Goal: Check status

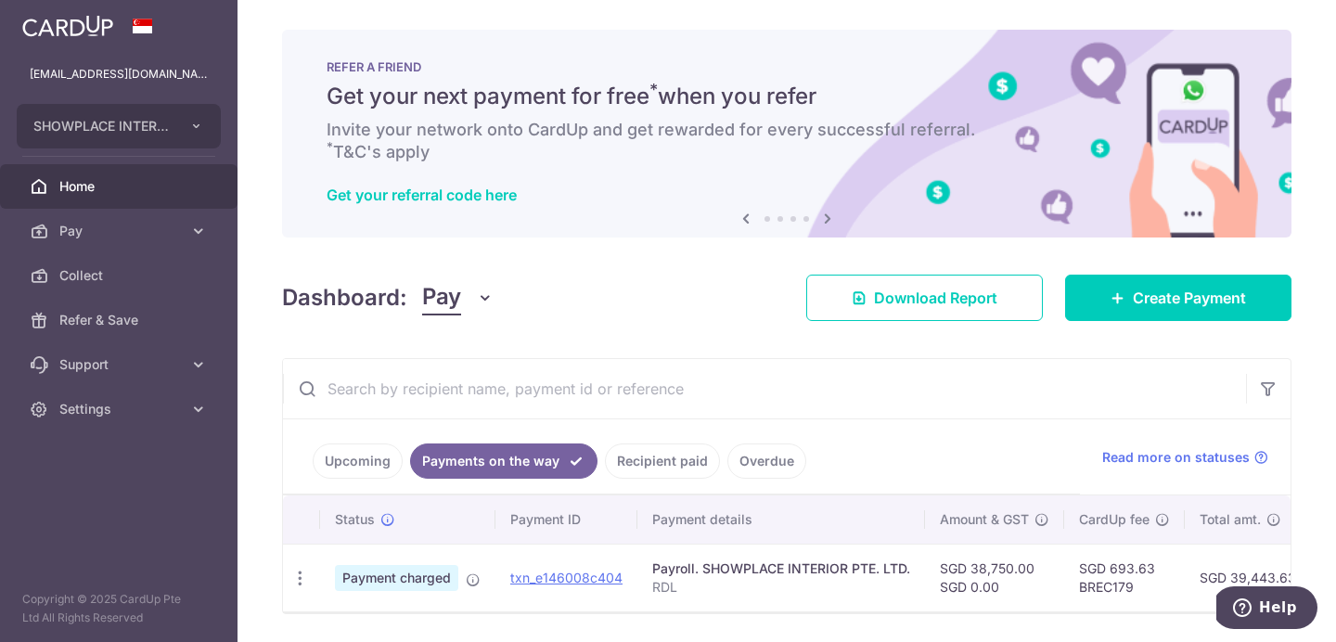
scroll to position [0, 366]
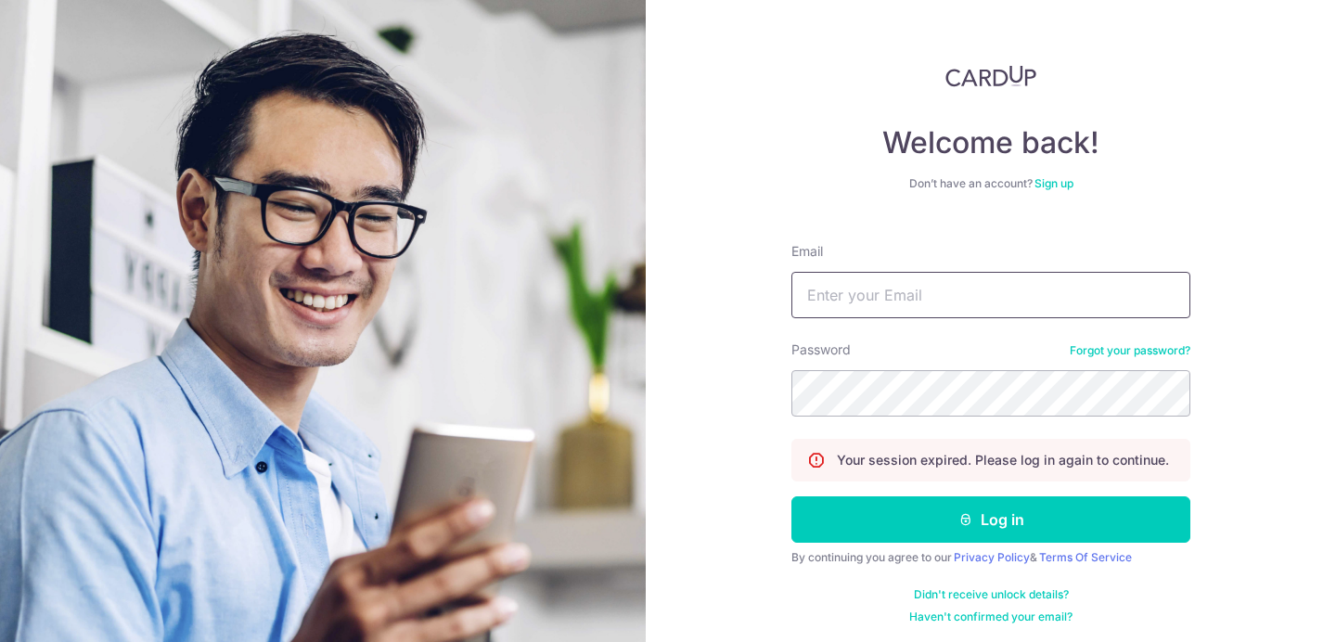
click at [868, 301] on input "Email" at bounding box center [990, 295] width 399 height 46
type input "[EMAIL_ADDRESS][DOMAIN_NAME]"
click at [791, 496] on button "Log in" at bounding box center [990, 519] width 399 height 46
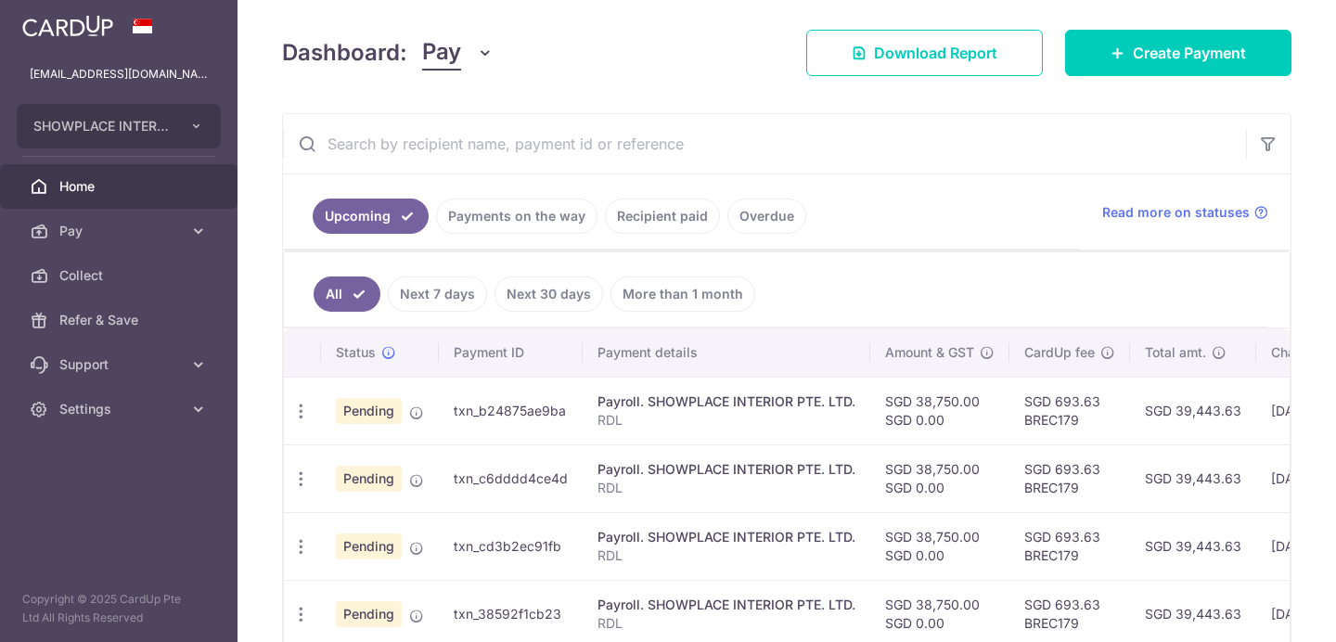
scroll to position [339, 0]
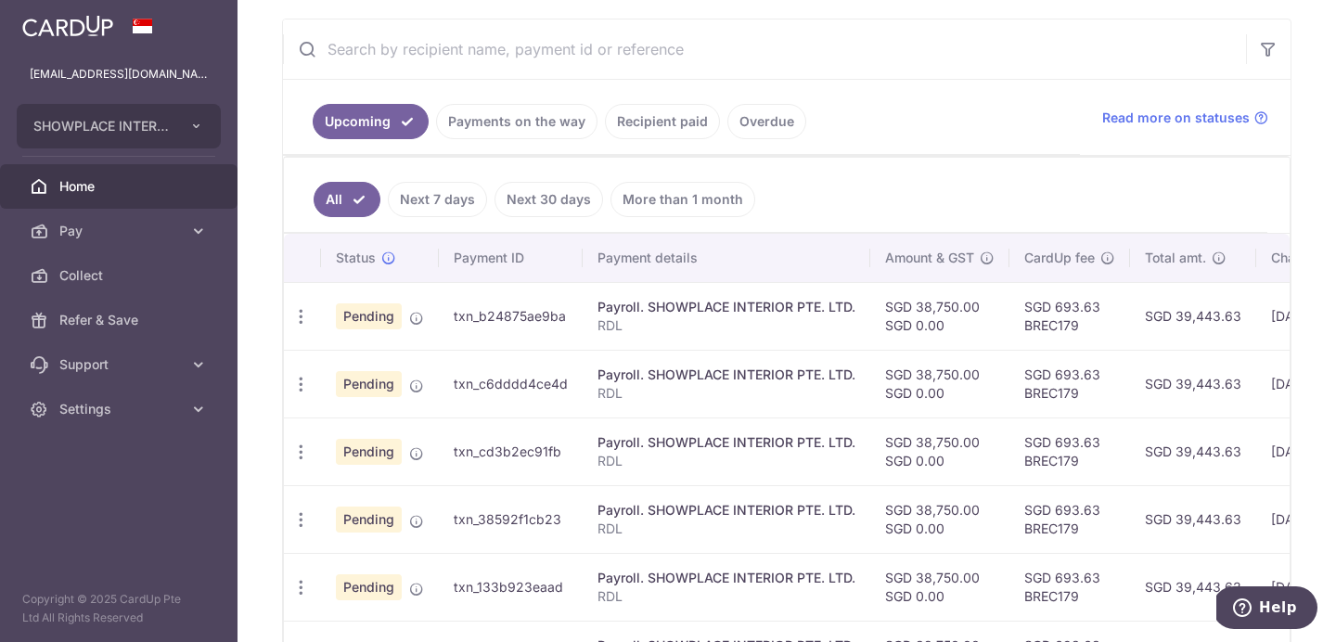
click at [548, 122] on link "Payments on the way" at bounding box center [516, 121] width 161 height 35
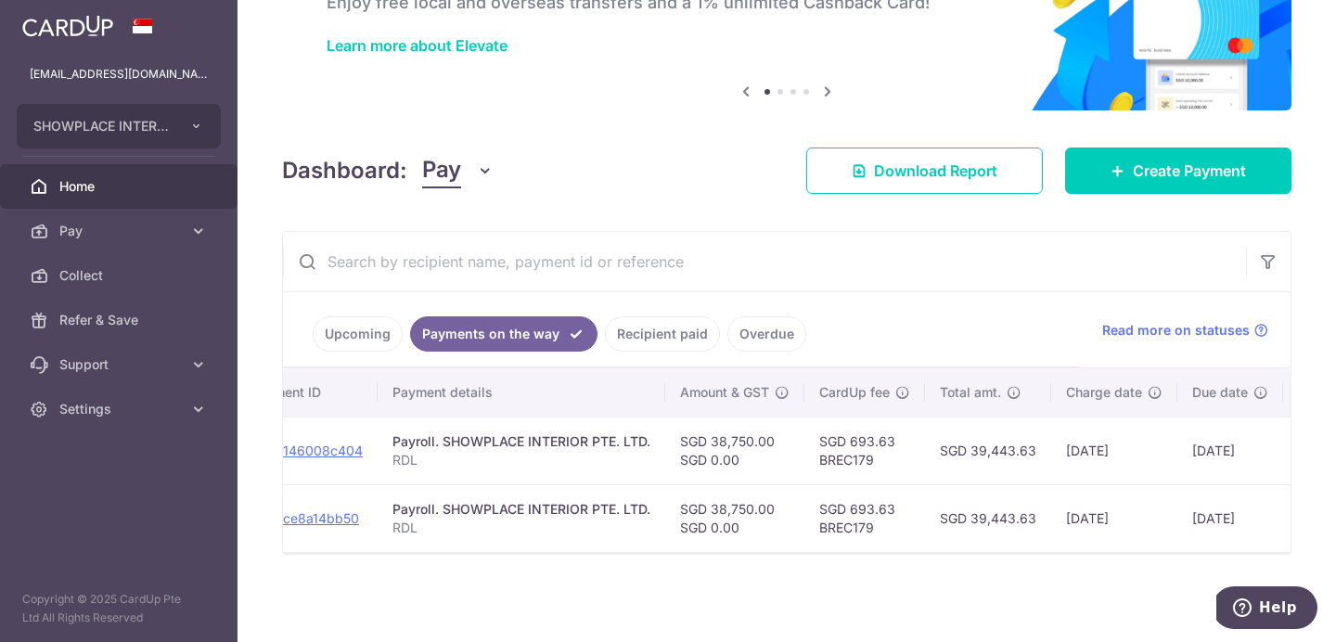
scroll to position [0, 385]
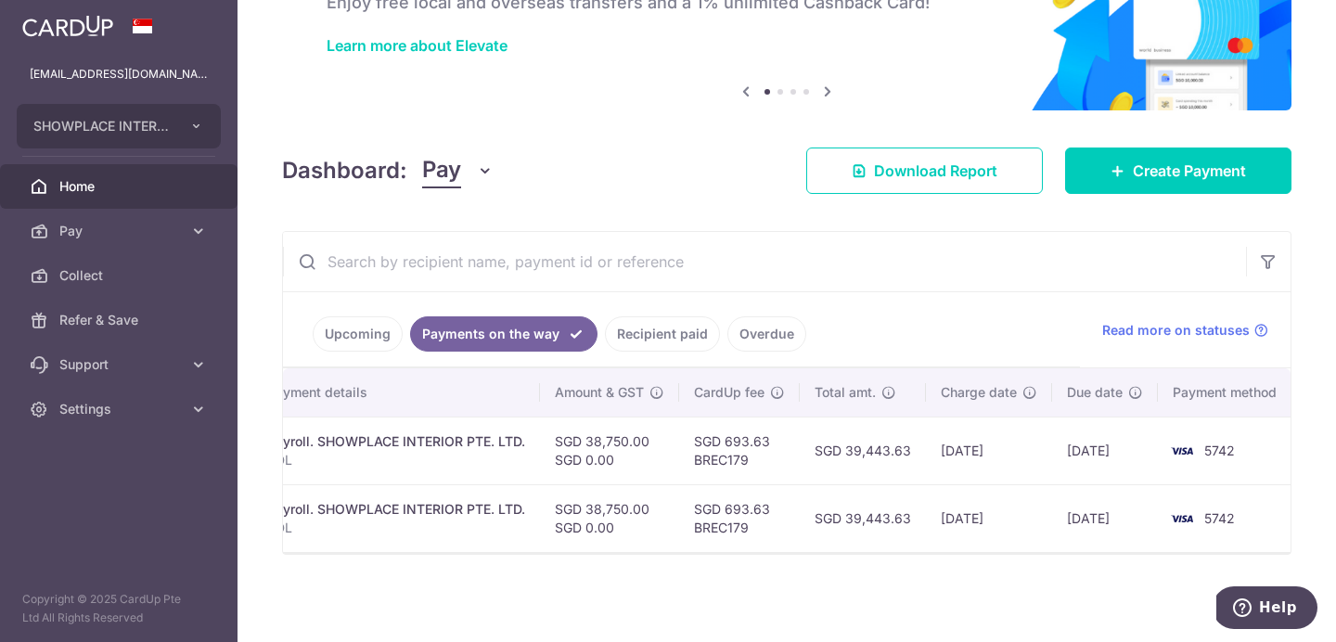
click at [1112, 449] on td "[DATE]" at bounding box center [1105, 450] width 106 height 68
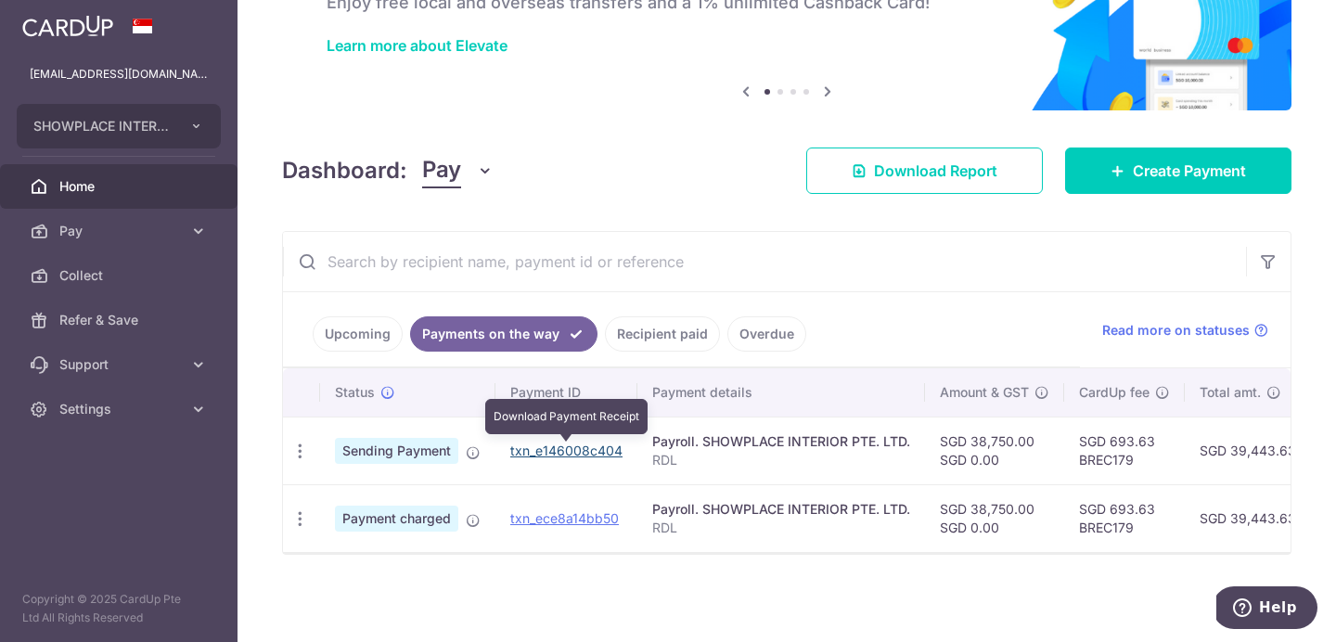
click at [550, 447] on link "txn_e146008c404" at bounding box center [566, 450] width 112 height 16
